Goal: Check status: Check status

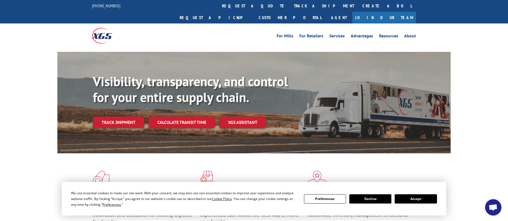
click at [407, 195] on button "Accept" at bounding box center [415, 198] width 42 height 9
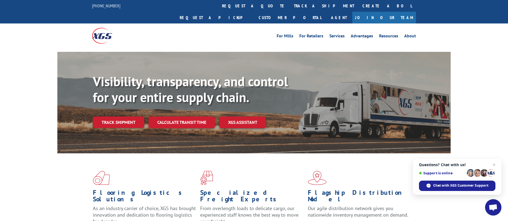
click at [484, 207] on div "Flooring Logistics Solutions As an industry carrier of choice, XGS has brought …" at bounding box center [254, 208] width 508 height 110
click at [477, 188] on span "Chat with XGS Customer Support" at bounding box center [460, 185] width 55 height 5
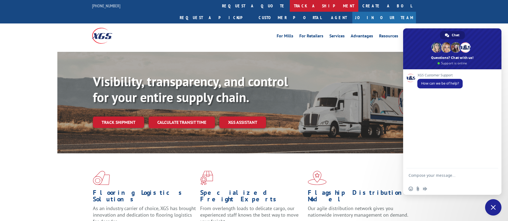
click at [290, 2] on link "track a shipment" at bounding box center [324, 6] width 69 height 12
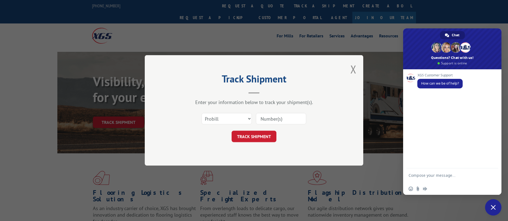
click at [277, 124] on input at bounding box center [281, 118] width 50 height 11
paste input "17696393"
type input "17696393"
click at [259, 136] on button "TRACK SHIPMENT" at bounding box center [253, 136] width 45 height 11
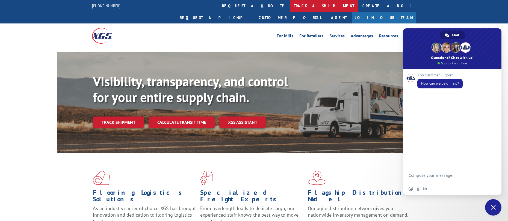
click at [290, 6] on link "track a shipment" at bounding box center [324, 6] width 69 height 12
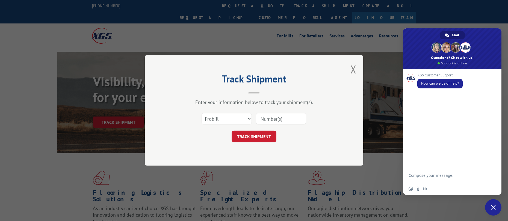
click at [270, 119] on input at bounding box center [281, 118] width 50 height 11
paste input "17637808"
type input "17637808"
click at [259, 136] on button "TRACK SHIPMENT" at bounding box center [253, 136] width 45 height 11
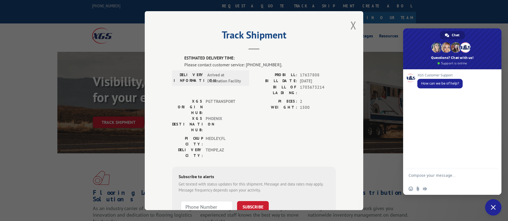
click at [442, 175] on textarea "Compose your message..." at bounding box center [445, 178] width 75 height 10
paste textarea "17637808"
type textarea "Hi, I'm trying to get an update on the shipment under PRO 17637808"
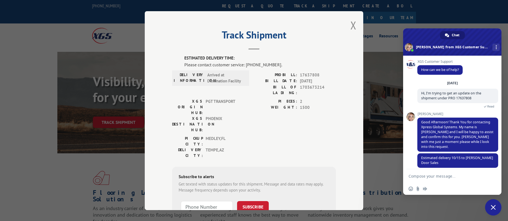
click at [425, 174] on form at bounding box center [445, 176] width 75 height 15
click at [433, 175] on textarea "Compose your message..." at bounding box center [445, 176] width 75 height 5
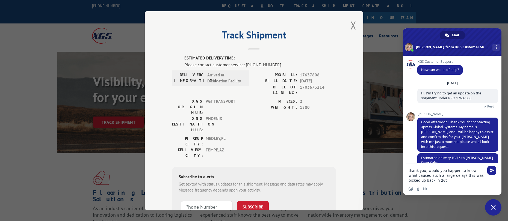
type textarea "thank you, would you happen to know what caused such a large delay? this was pi…"
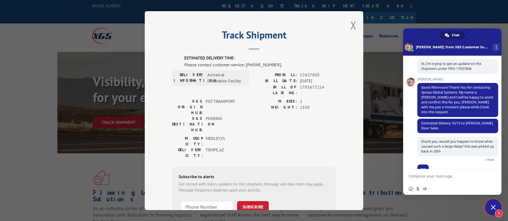
scroll to position [47, 0]
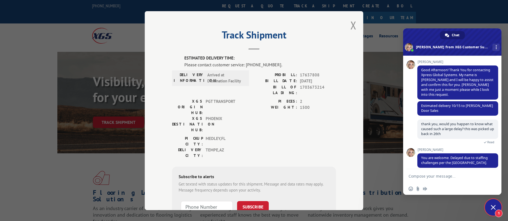
click at [437, 179] on form at bounding box center [445, 176] width 75 height 15
click at [440, 175] on textarea "Compose your message..." at bounding box center [445, 176] width 75 height 5
type textarea "[PERSON_NAME], thank you once more, that's all from me"
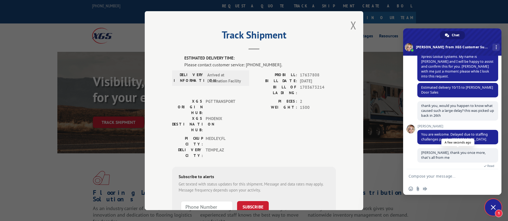
scroll to position [120, 0]
